Goal: Navigation & Orientation: Find specific page/section

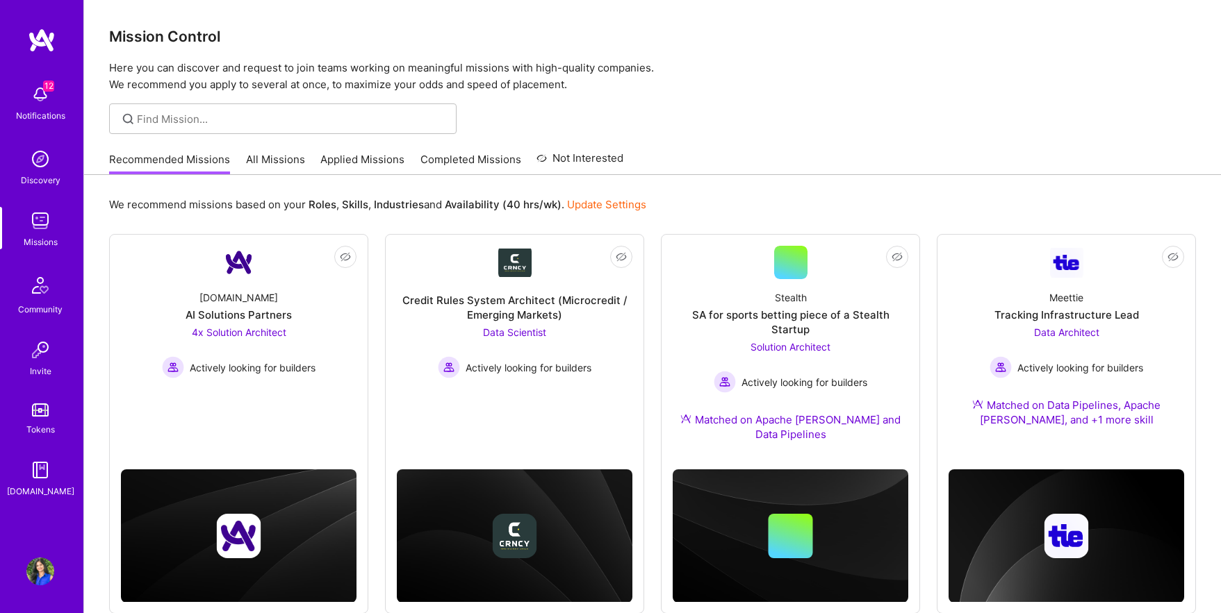
click at [274, 158] on link "All Missions" at bounding box center [275, 163] width 59 height 23
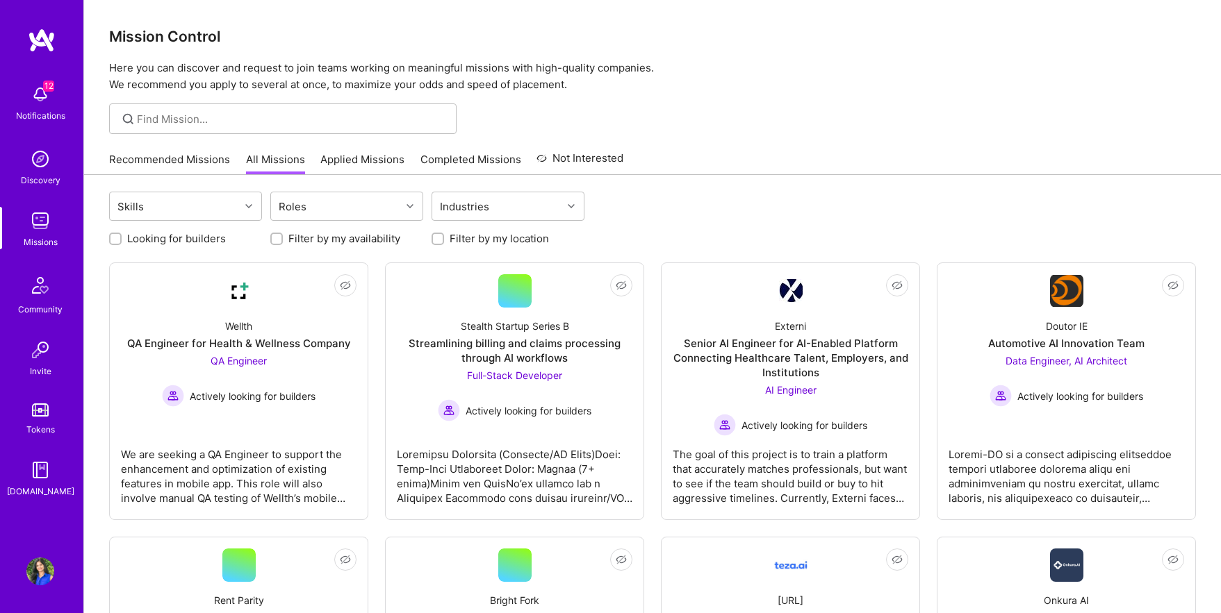
click at [151, 155] on link "Recommended Missions" at bounding box center [169, 163] width 121 height 23
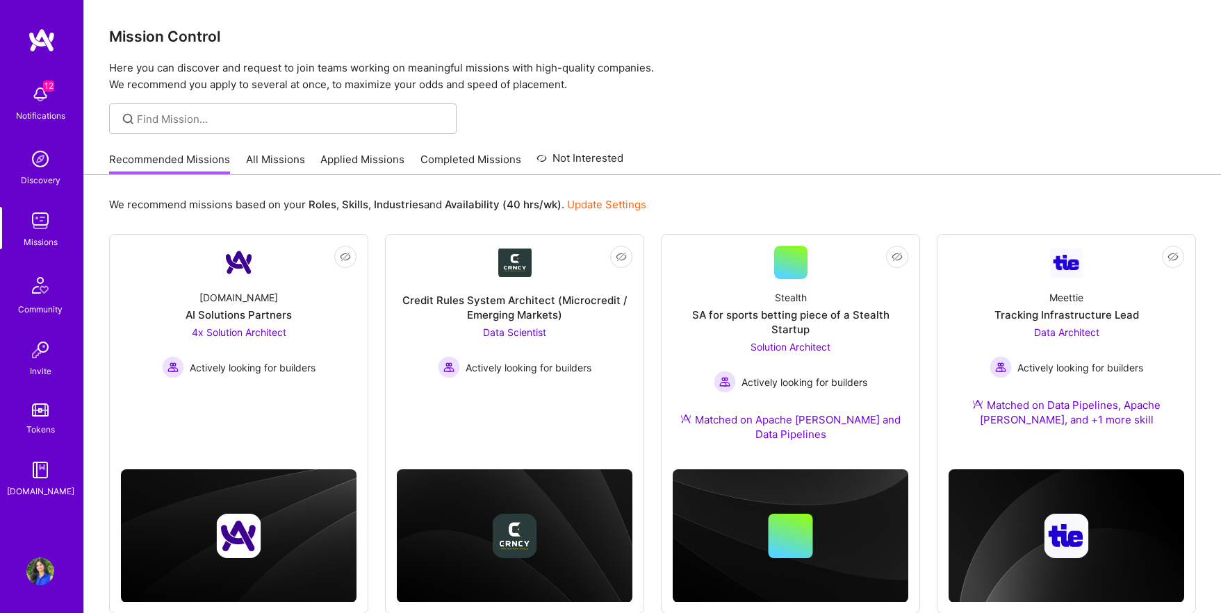
click at [348, 163] on link "Applied Missions" at bounding box center [362, 163] width 84 height 23
